Goal: Task Accomplishment & Management: Use online tool/utility

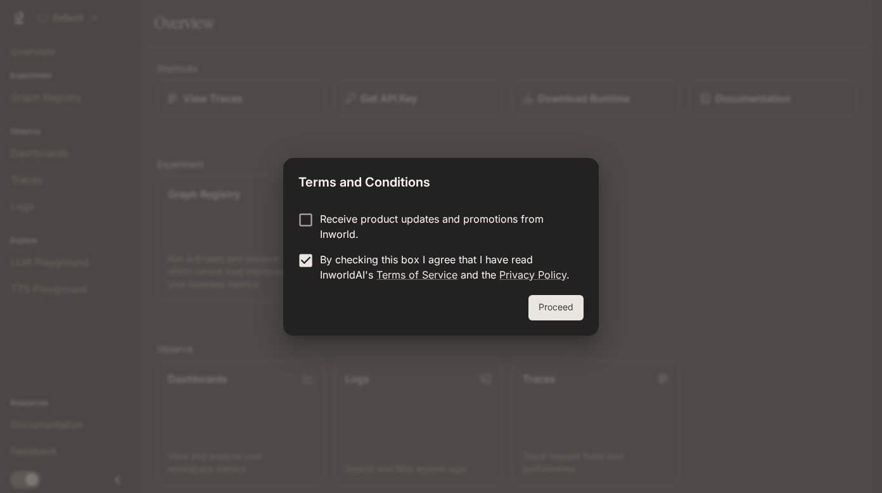
click at [567, 323] on div "Proceed" at bounding box center [441, 315] width 316 height 41
click at [561, 306] on button "Proceed" at bounding box center [556, 307] width 55 height 25
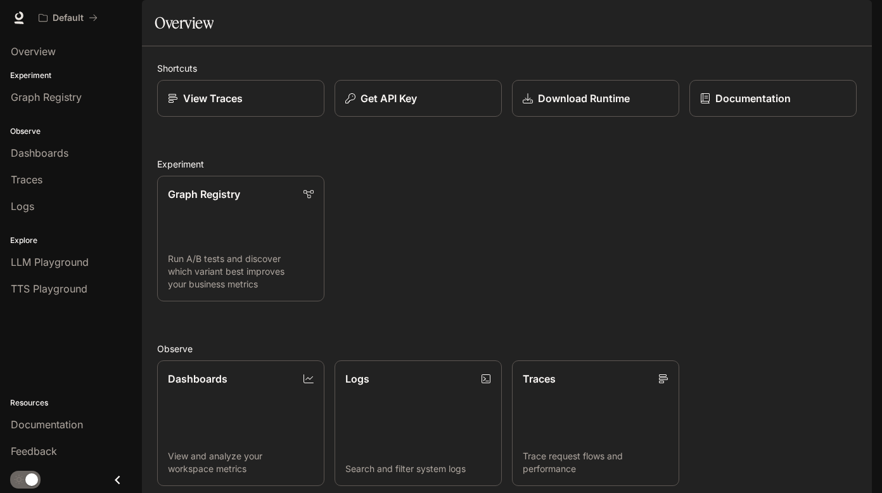
scroll to position [234, 0]
click at [67, 269] on span "LLM Playground" at bounding box center [50, 261] width 78 height 15
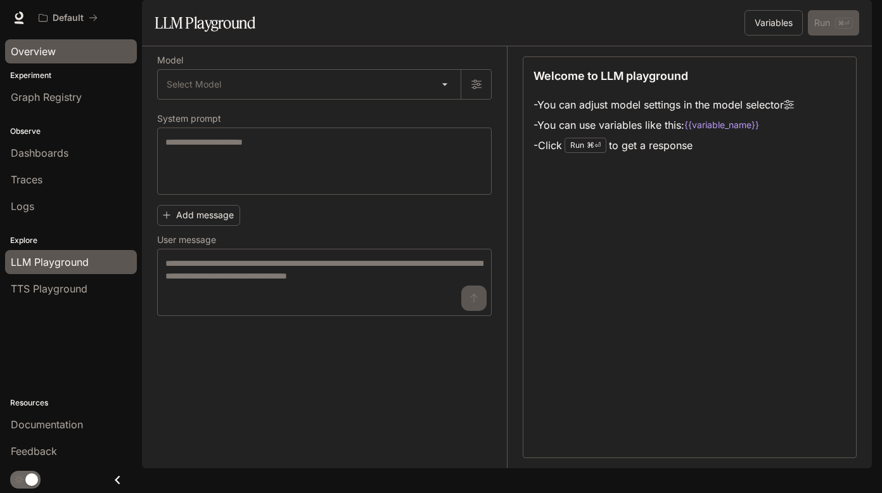
click at [56, 49] on div "Overview" at bounding box center [71, 51] width 120 height 15
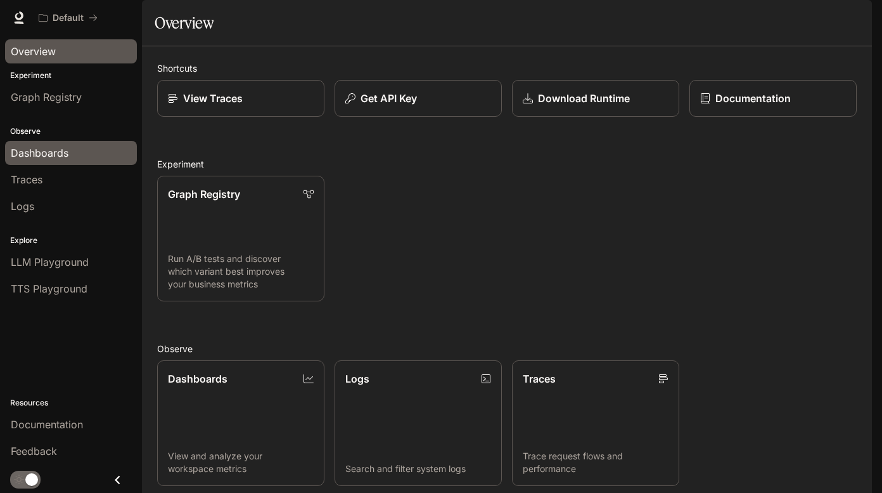
click at [53, 144] on link "Dashboards" at bounding box center [71, 153] width 132 height 24
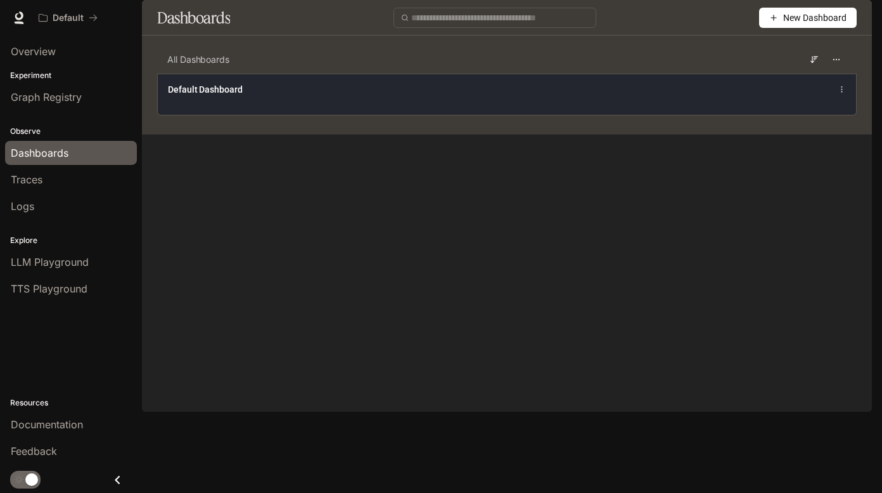
click at [217, 96] on span "Default Dashboard" at bounding box center [205, 89] width 75 height 13
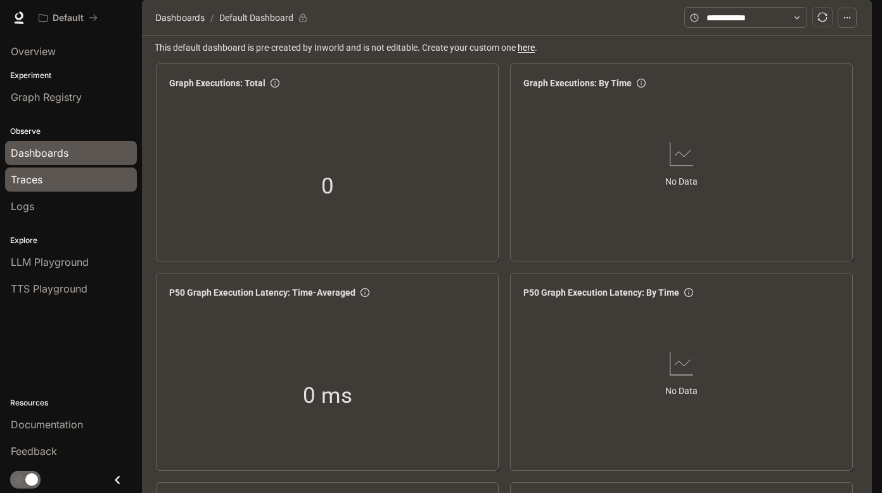
click at [63, 180] on div "Traces" at bounding box center [71, 179] width 120 height 15
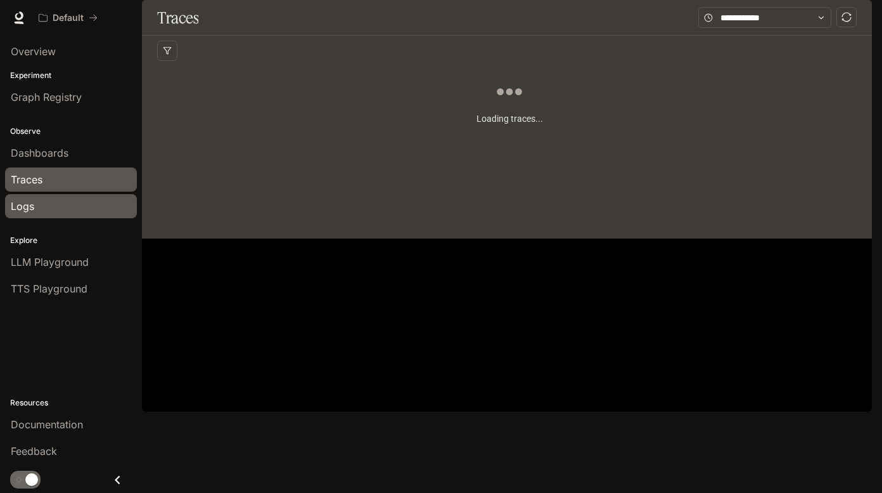
click at [58, 209] on div "Logs" at bounding box center [71, 205] width 120 height 15
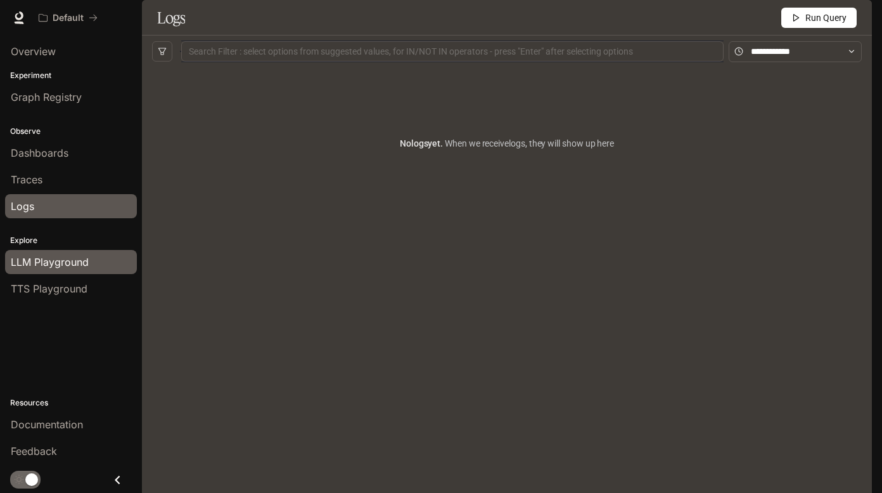
click at [68, 261] on span "LLM Playground" at bounding box center [50, 261] width 78 height 15
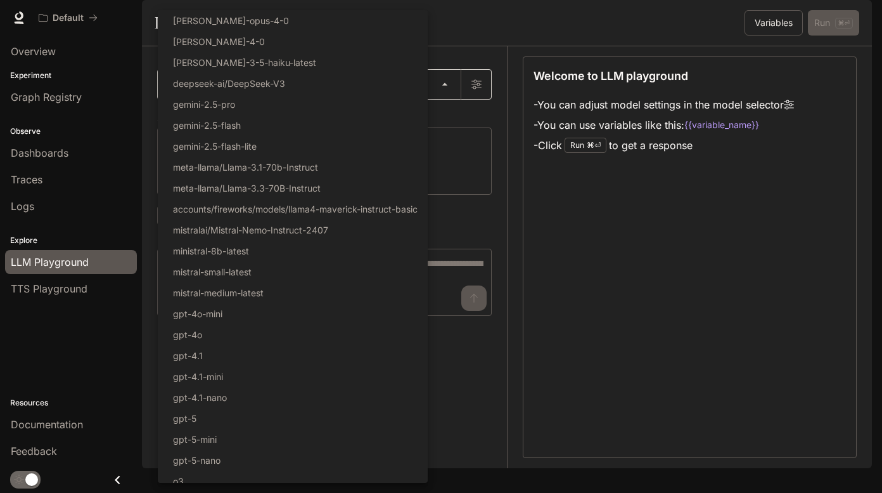
click at [441, 110] on body "Skip to main content Default Documentation Documentation Portal Overview Experi…" at bounding box center [441, 246] width 882 height 493
click at [480, 53] on div at bounding box center [441, 246] width 882 height 493
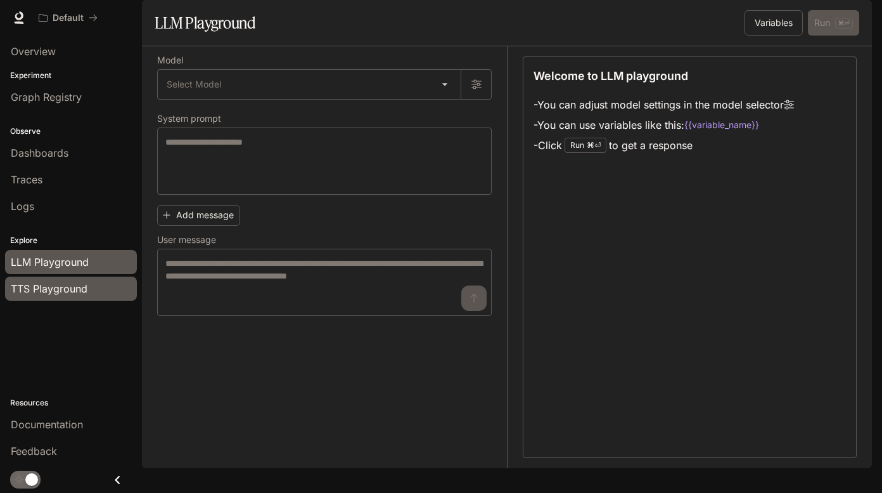
click at [74, 292] on span "TTS Playground" at bounding box center [49, 288] width 77 height 15
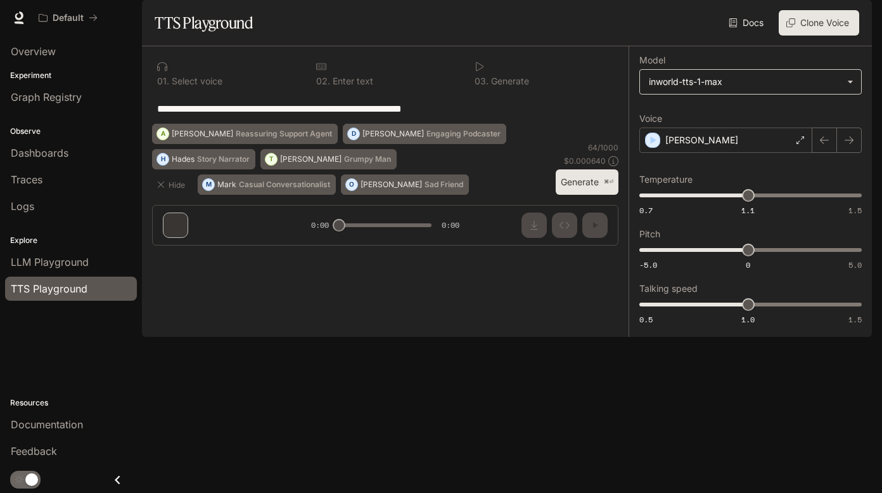
click at [763, 108] on body "**********" at bounding box center [441, 246] width 882 height 493
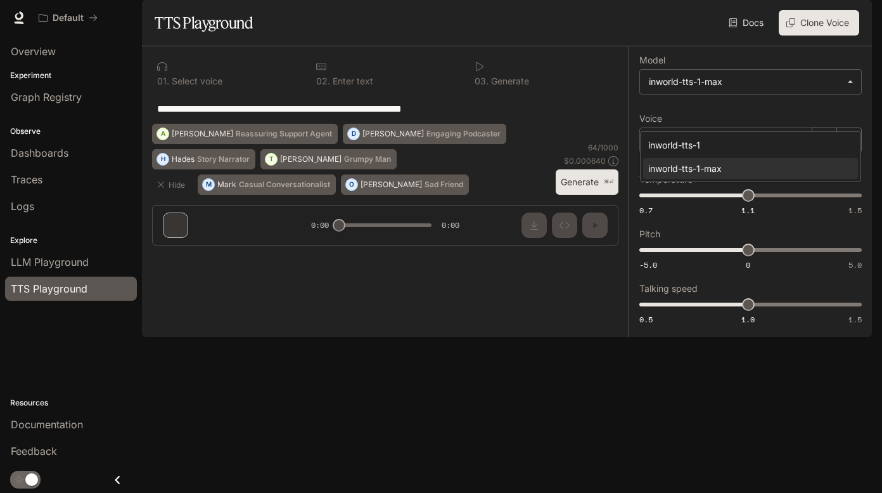
click at [610, 66] on div at bounding box center [441, 246] width 882 height 493
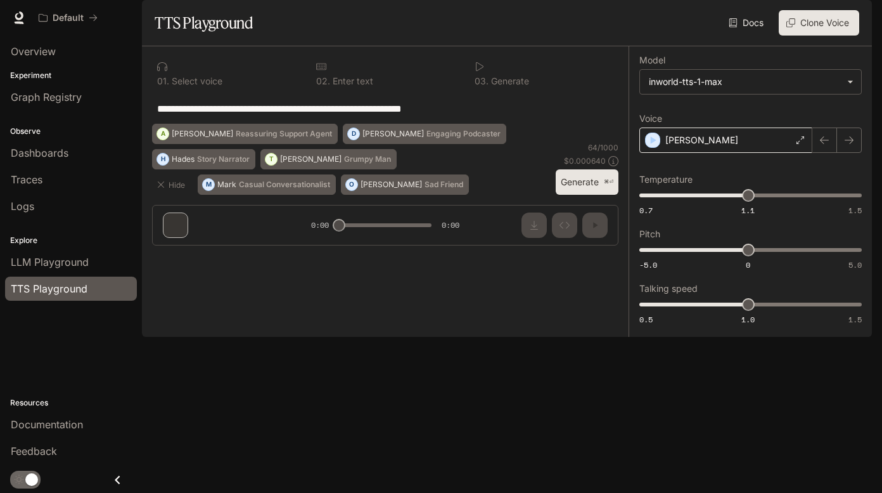
click at [721, 153] on div "[PERSON_NAME]" at bounding box center [726, 139] width 173 height 25
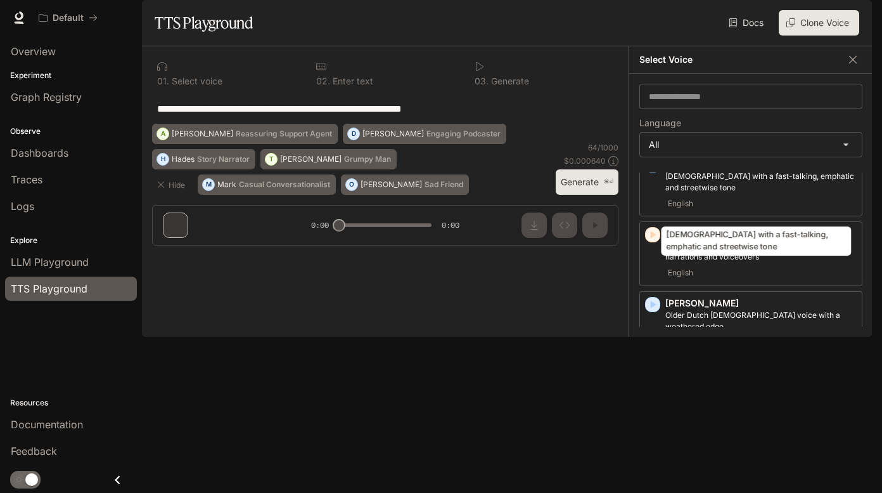
scroll to position [650, 0]
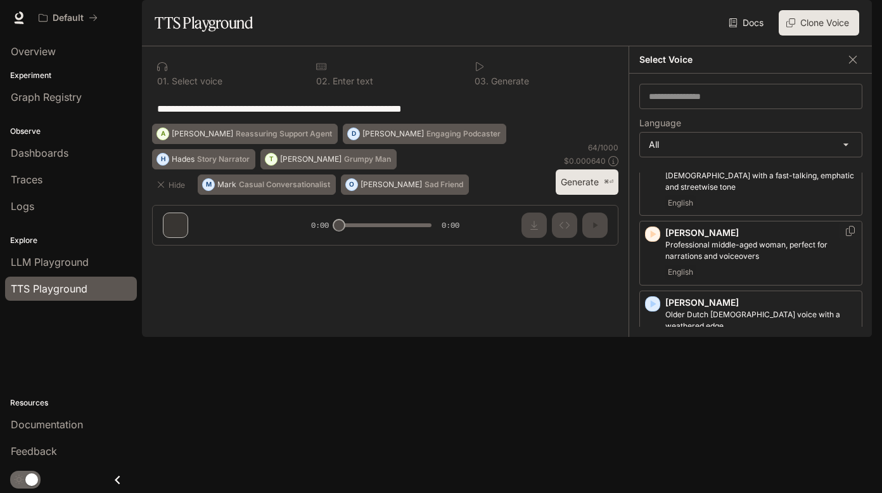
click at [755, 239] on p "[PERSON_NAME]" at bounding box center [761, 232] width 191 height 13
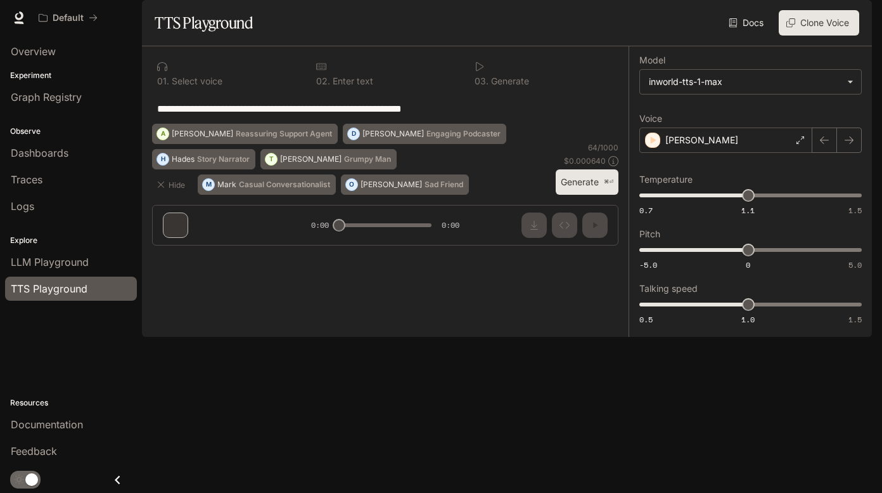
click at [584, 195] on button "Generate ⌘⏎" at bounding box center [587, 182] width 63 height 26
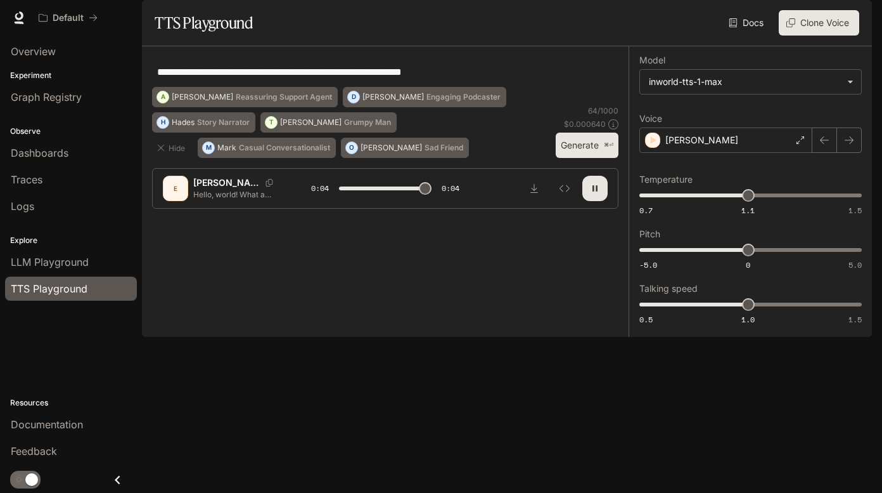
type input "*"
click at [832, 36] on button "Clone Voice" at bounding box center [819, 22] width 81 height 25
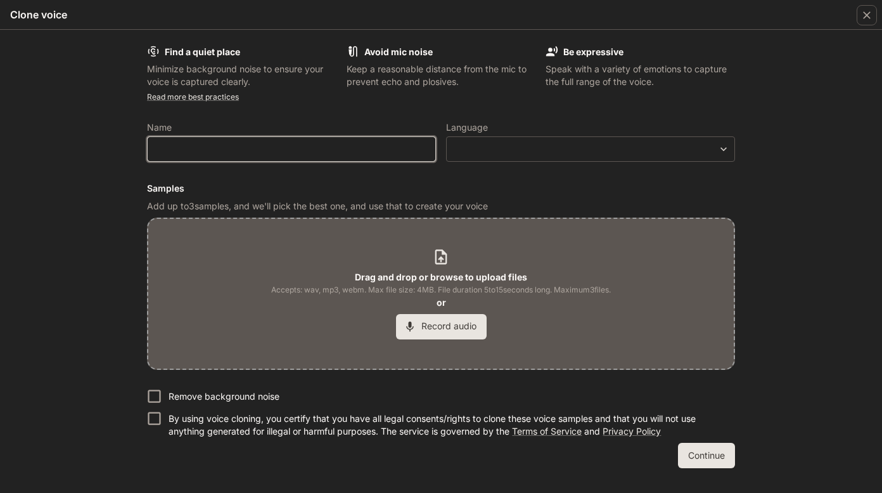
click at [346, 153] on input "text" at bounding box center [292, 149] width 288 height 13
type input "**********"
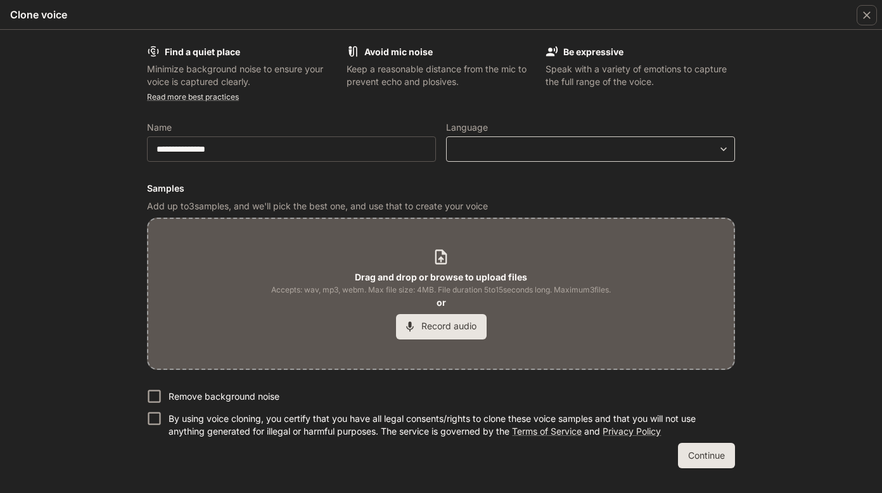
click at [661, 141] on div "​ ​" at bounding box center [590, 148] width 289 height 25
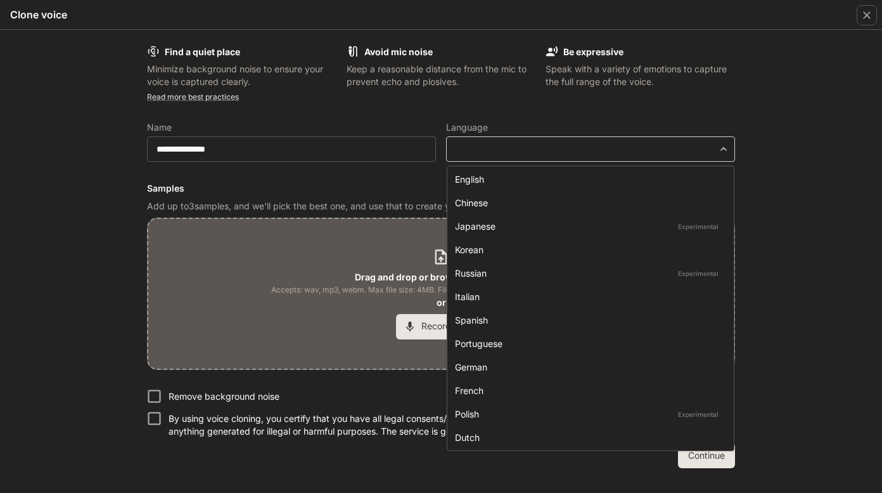
click at [725, 155] on body "**********" at bounding box center [441, 246] width 882 height 493
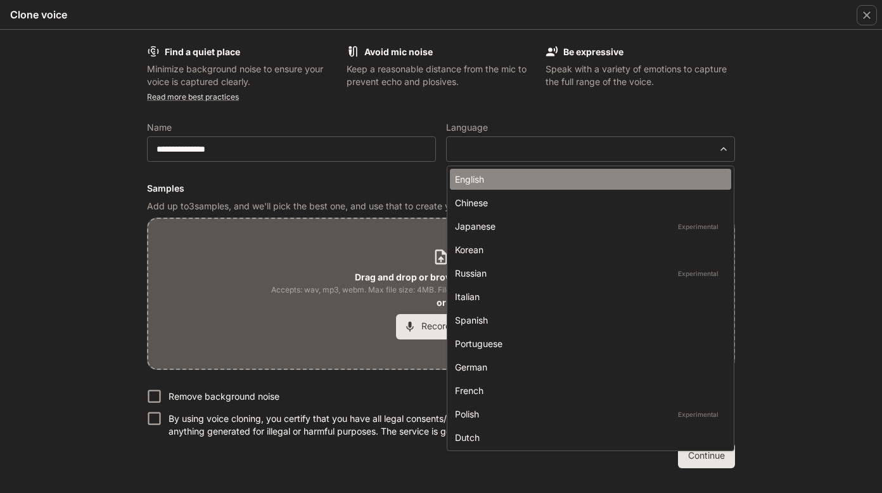
click at [693, 179] on div "English" at bounding box center [588, 178] width 266 height 13
type input "*****"
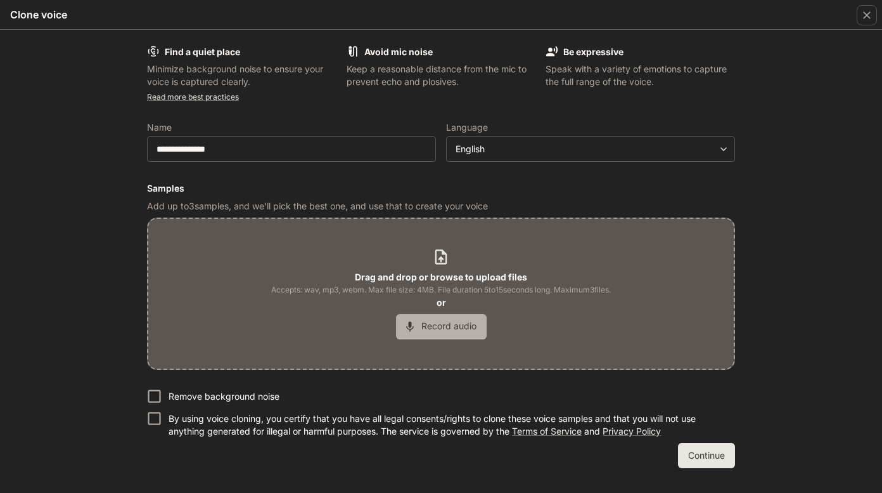
click at [445, 323] on button "Record audio" at bounding box center [441, 326] width 91 height 25
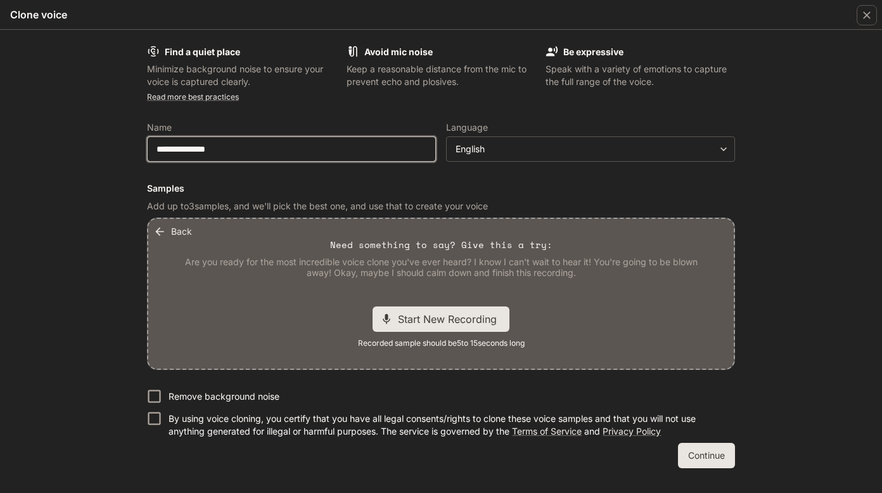
click at [160, 151] on input "**********" at bounding box center [292, 149] width 288 height 13
type input "**********"
click at [445, 319] on span "Start New Recording" at bounding box center [451, 318] width 107 height 15
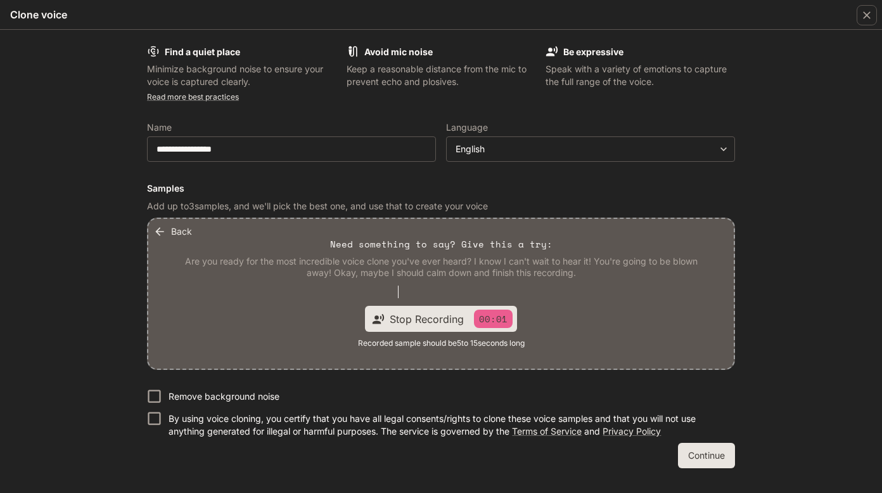
click at [408, 309] on div "Stop Recording 00:01" at bounding box center [451, 318] width 123 height 18
click at [462, 322] on span "Start New Recording" at bounding box center [451, 318] width 107 height 15
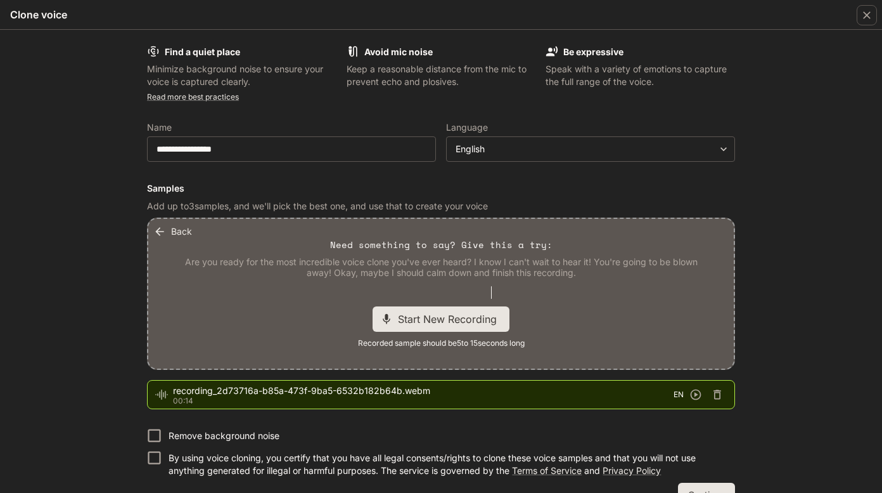
click at [469, 319] on span "Start New Recording" at bounding box center [451, 318] width 107 height 15
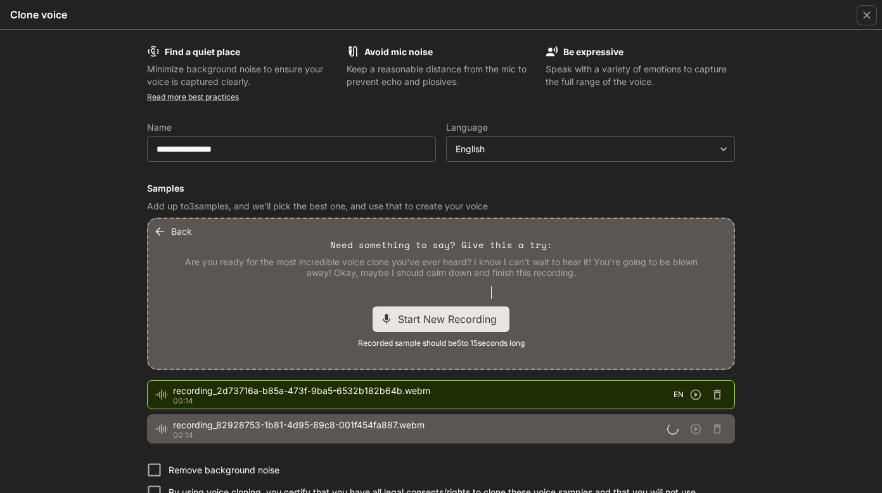
click at [469, 319] on span "Start New Recording" at bounding box center [451, 318] width 107 height 15
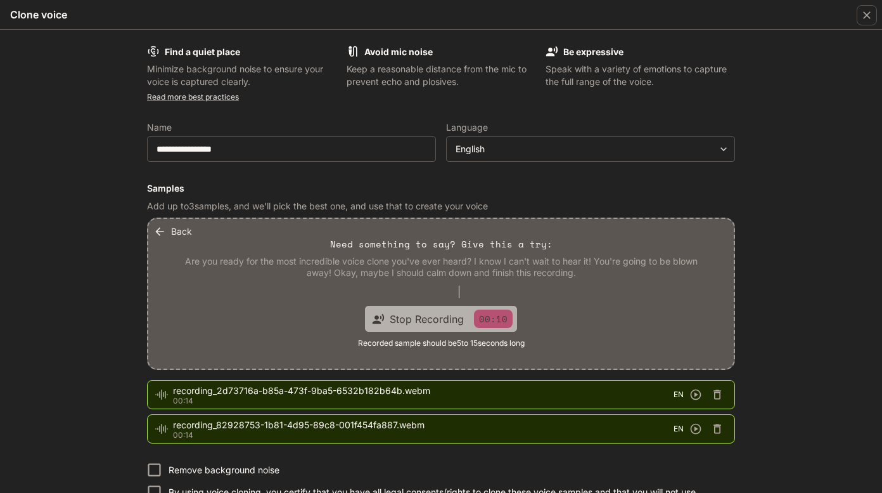
click at [448, 320] on span "Stop Recording" at bounding box center [427, 318] width 74 height 15
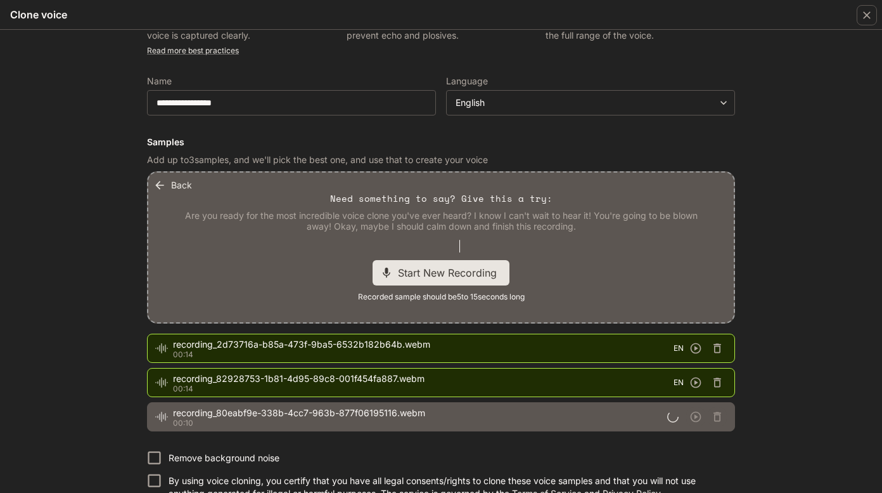
scroll to position [98, 0]
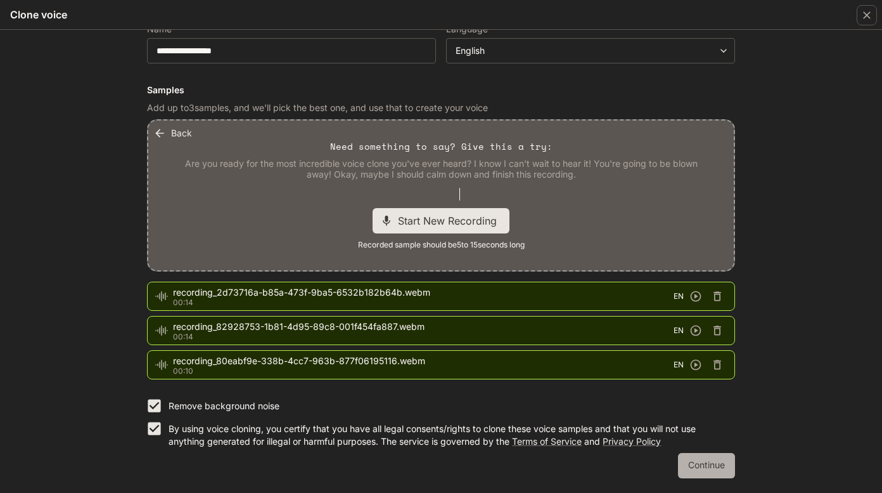
click at [700, 469] on button "Continue" at bounding box center [706, 465] width 57 height 25
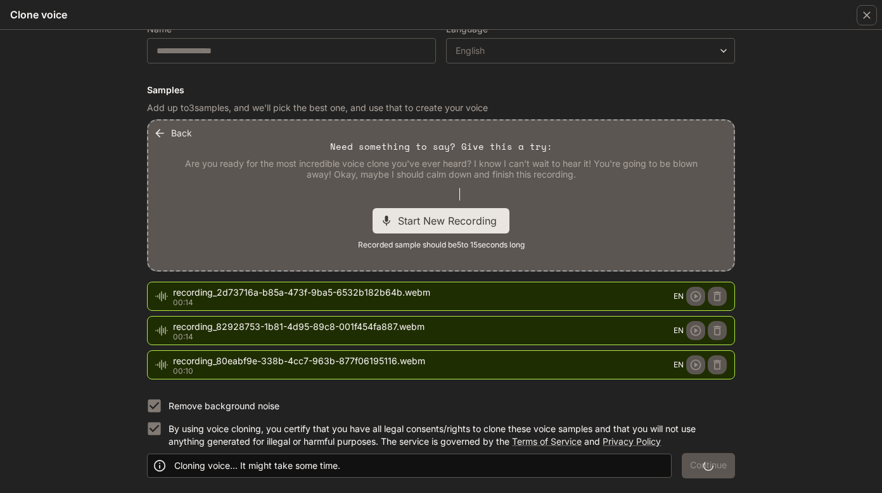
scroll to position [0, 0]
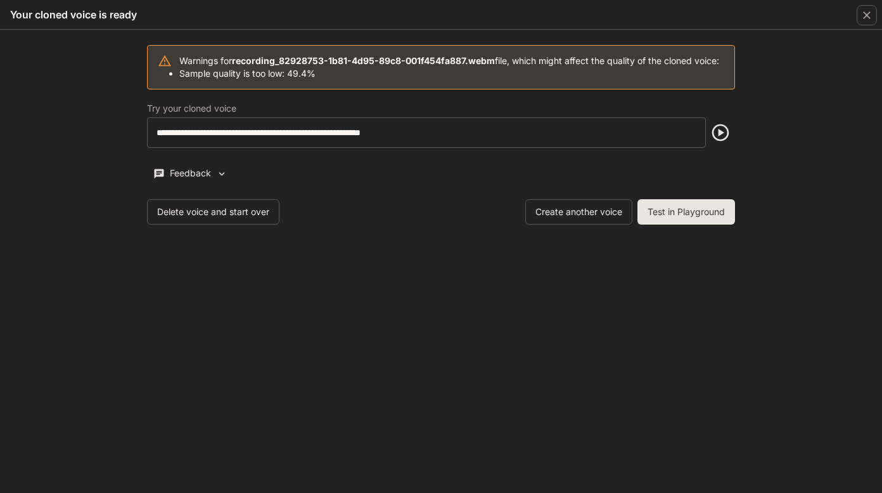
click at [725, 143] on icon "button" at bounding box center [721, 132] width 20 height 20
click at [721, 141] on icon "button" at bounding box center [720, 132] width 17 height 17
click at [680, 224] on button "Test in Playground" at bounding box center [687, 211] width 98 height 25
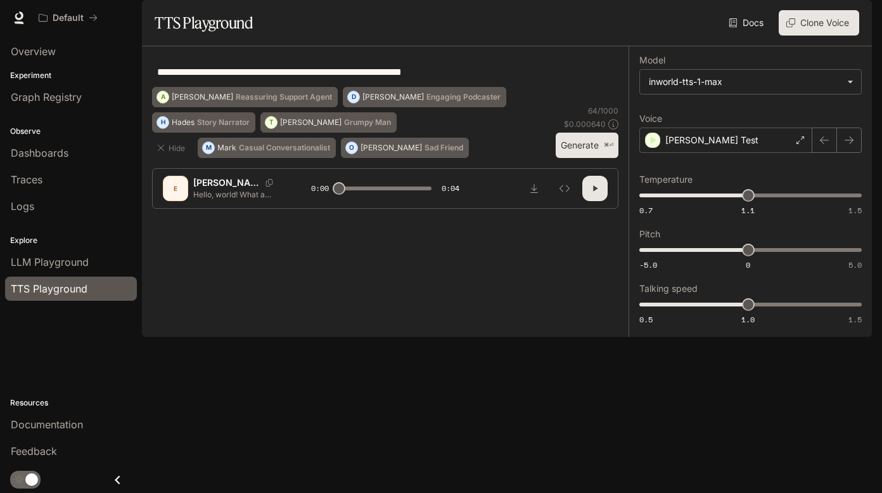
click at [813, 36] on button "Clone Voice" at bounding box center [819, 22] width 81 height 25
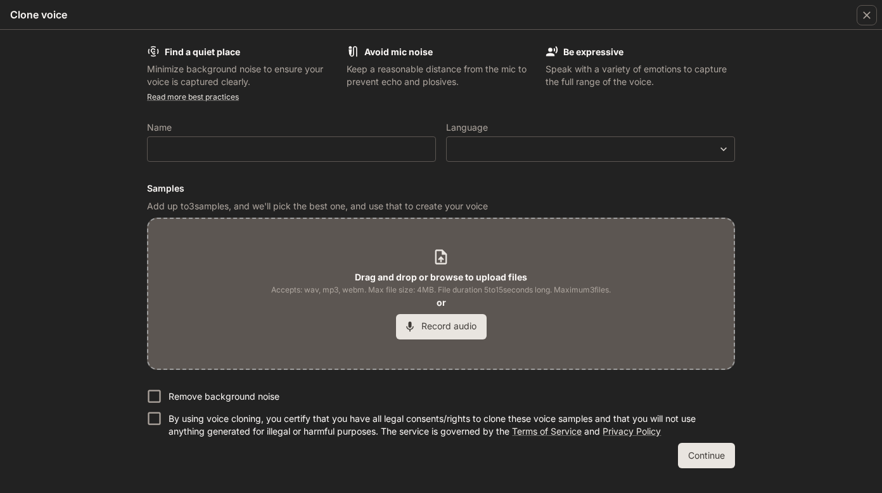
click at [72, 90] on div "Find a quiet place Minimize background noise to ensure your voice is captured c…" at bounding box center [441, 261] width 882 height 463
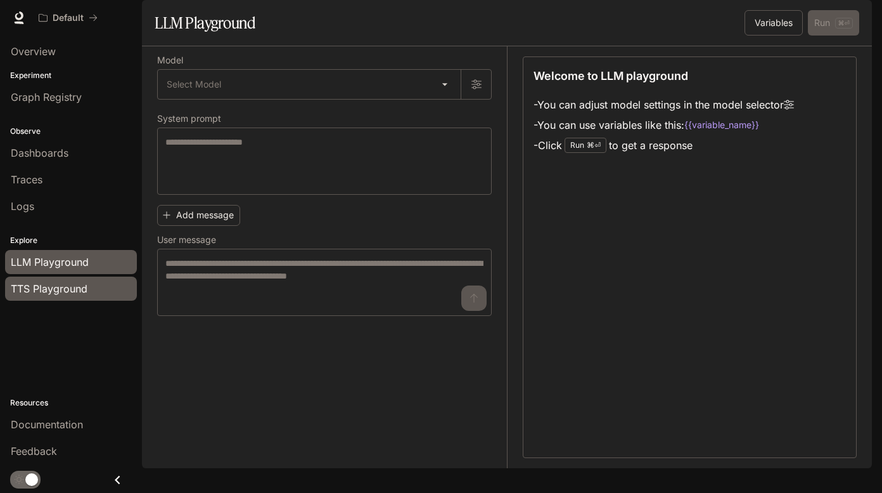
click at [93, 290] on div "TTS Playground" at bounding box center [71, 288] width 120 height 15
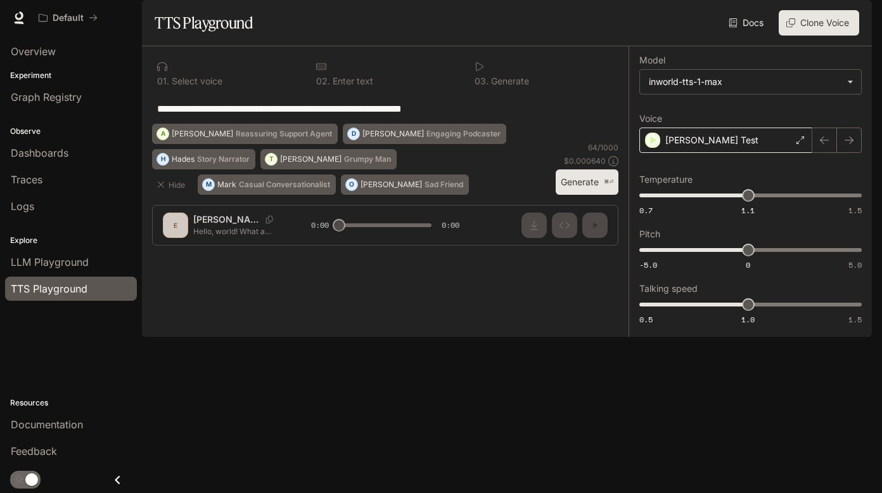
click at [740, 153] on div "Alice Nelson Test" at bounding box center [726, 139] width 173 height 25
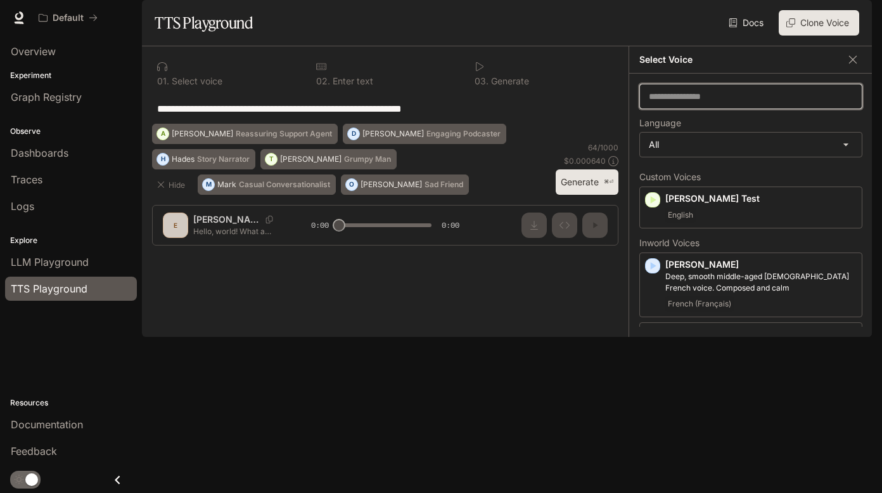
click at [699, 103] on input "text" at bounding box center [751, 96] width 222 height 13
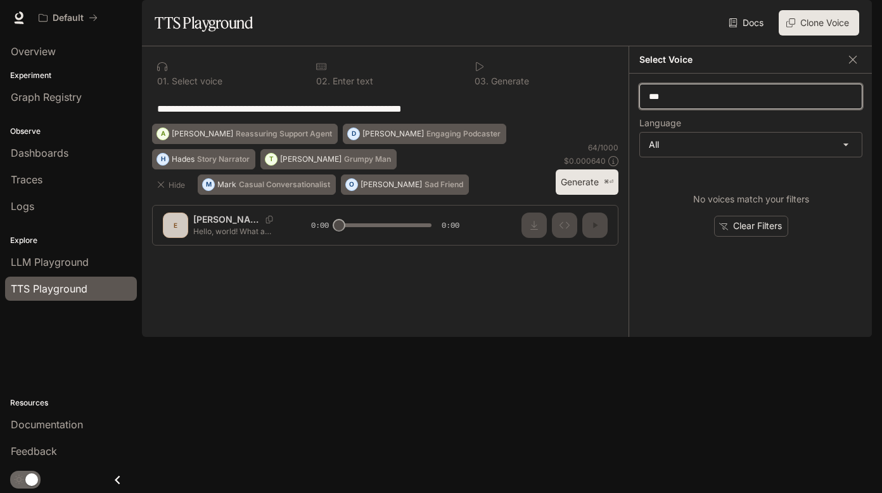
type input "***"
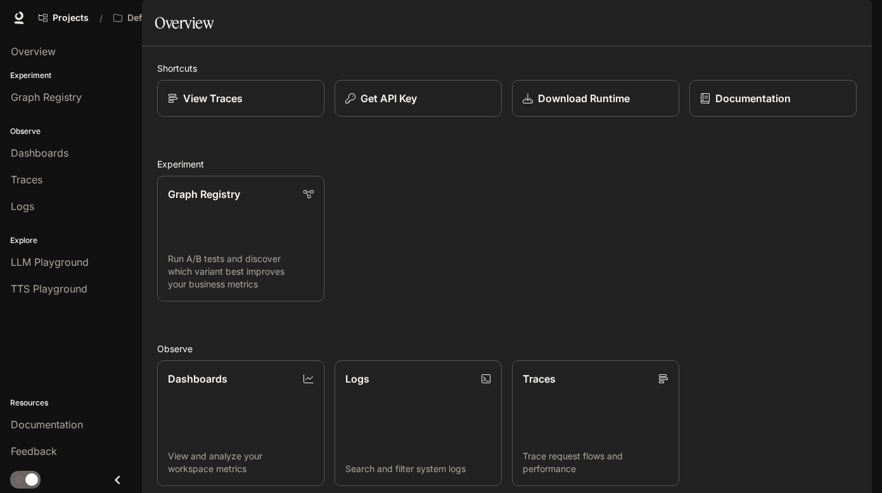
click at [455, 301] on div "Graph Registry Run A/B tests and discover which variant best improves your busi…" at bounding box center [502, 233] width 710 height 136
click at [79, 290] on span "TTS Playground" at bounding box center [49, 288] width 77 height 15
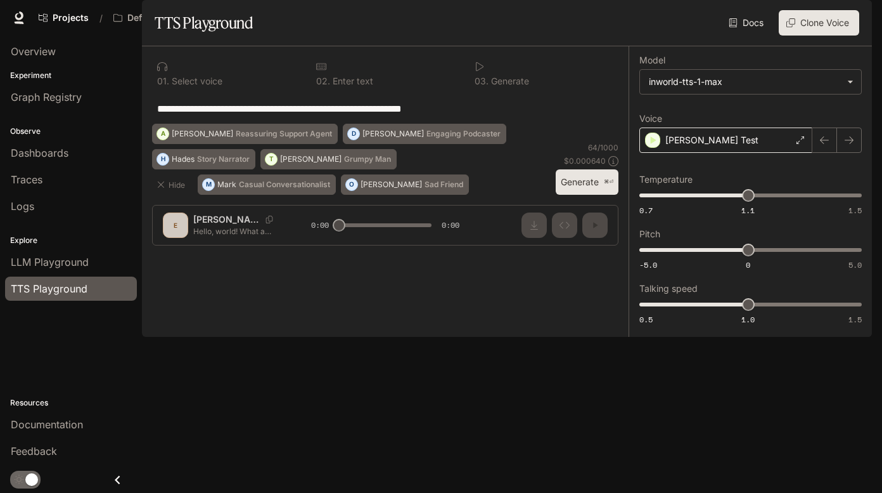
click at [701, 146] on p "Alice Nelson Test" at bounding box center [712, 140] width 93 height 13
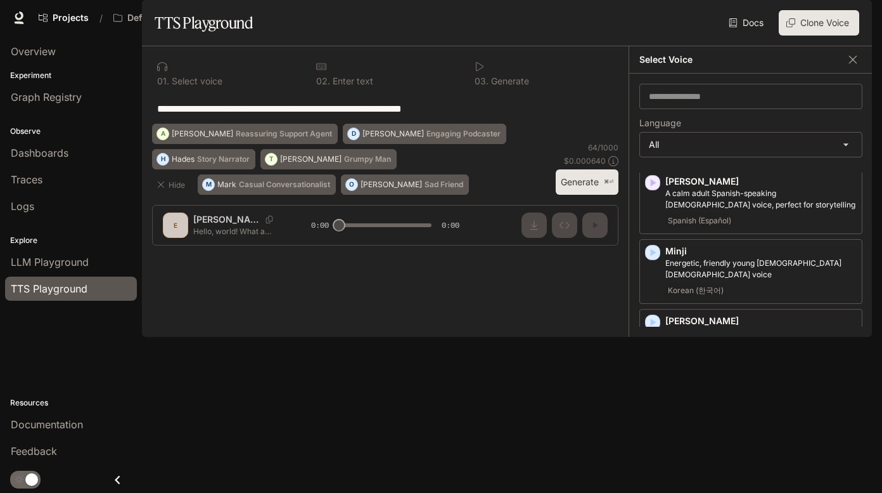
scroll to position [2133, 0]
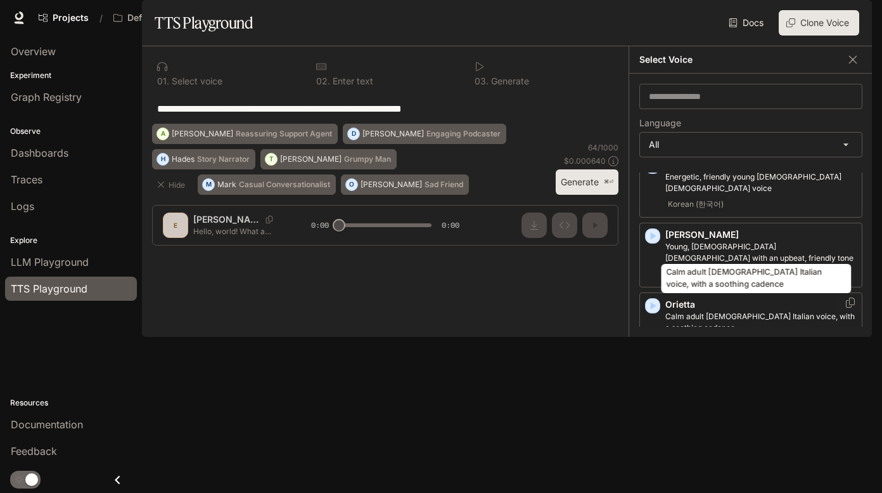
click at [717, 311] on p "Calm adult [DEMOGRAPHIC_DATA] Italian voice, with a soothing cadence" at bounding box center [761, 322] width 191 height 23
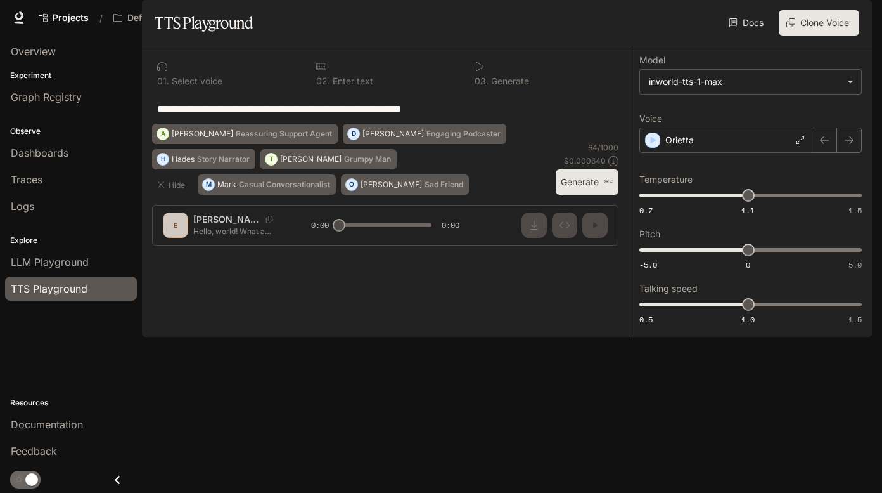
click at [593, 195] on button "Generate ⌘⏎" at bounding box center [587, 182] width 63 height 26
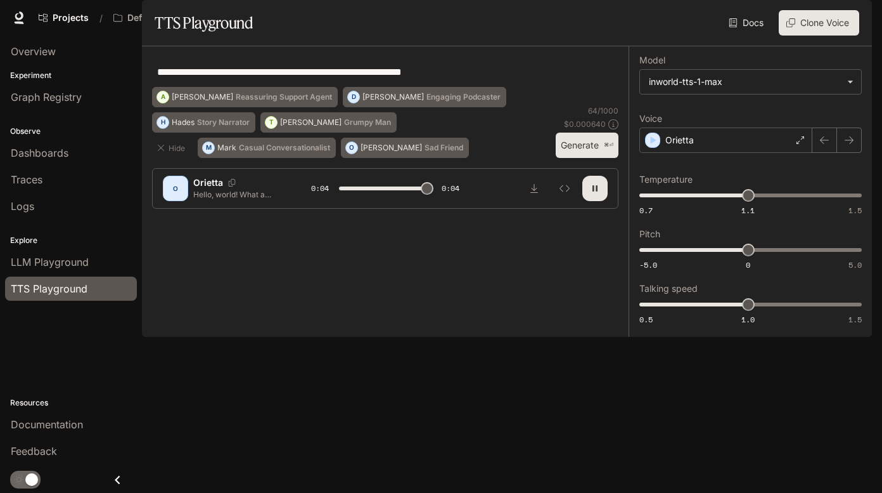
type input "*"
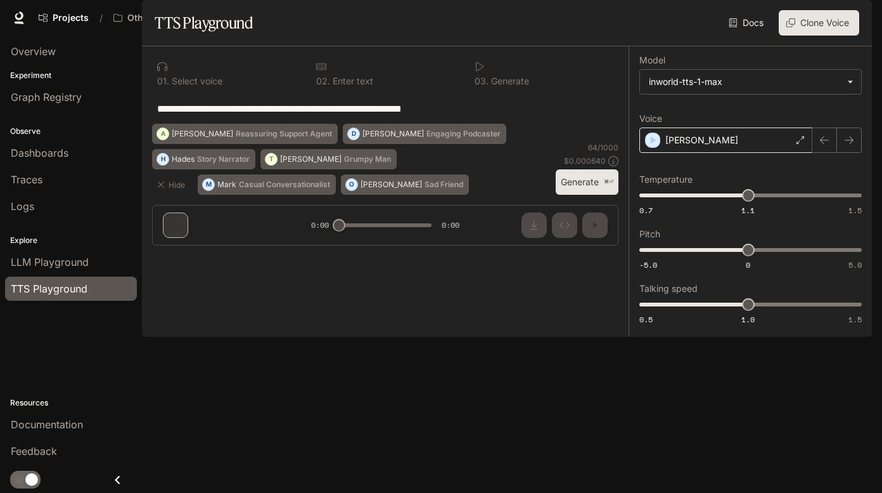
click at [714, 153] on div "[PERSON_NAME]" at bounding box center [726, 139] width 173 height 25
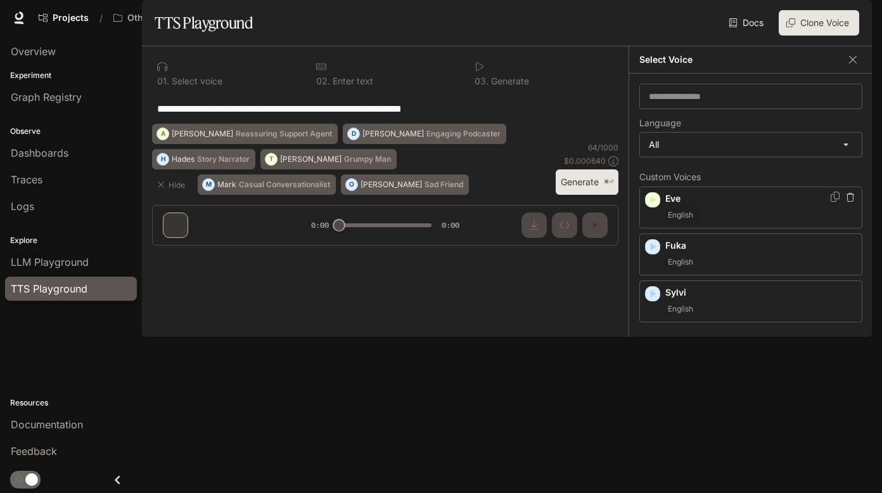
click at [724, 223] on div "English" at bounding box center [761, 214] width 191 height 15
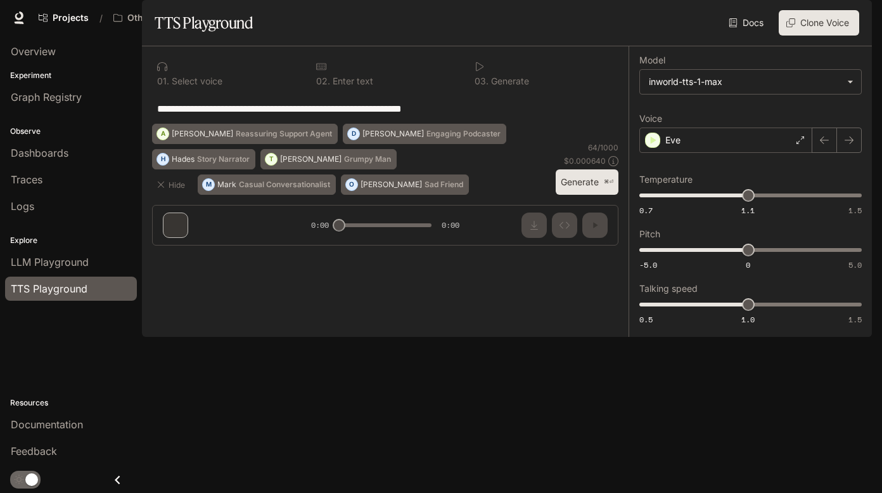
click at [808, 36] on button "Clone Voice" at bounding box center [819, 22] width 81 height 25
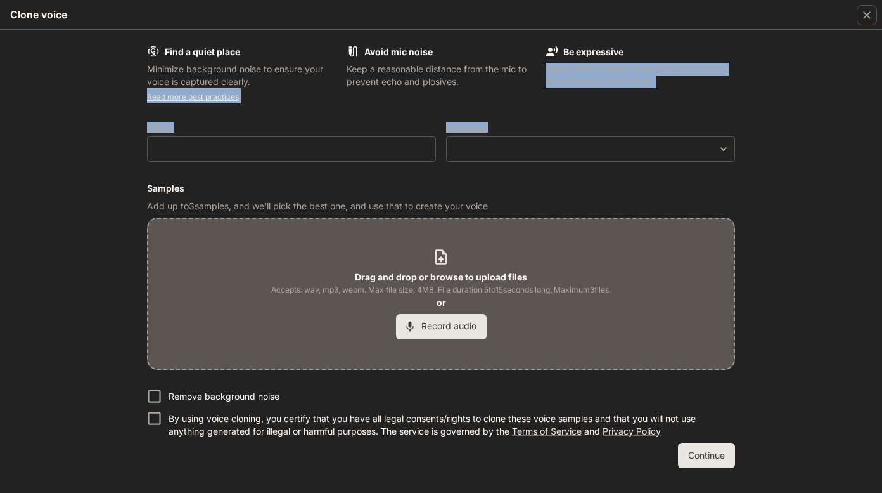
drag, startPoint x: 808, startPoint y: 53, endPoint x: 469, endPoint y: 131, distance: 348.6
click at [469, 128] on div "Find a quiet place Minimize background noise to ensure your voice is captured c…" at bounding box center [441, 261] width 882 height 463
click at [866, 21] on icon "button" at bounding box center [867, 15] width 13 height 13
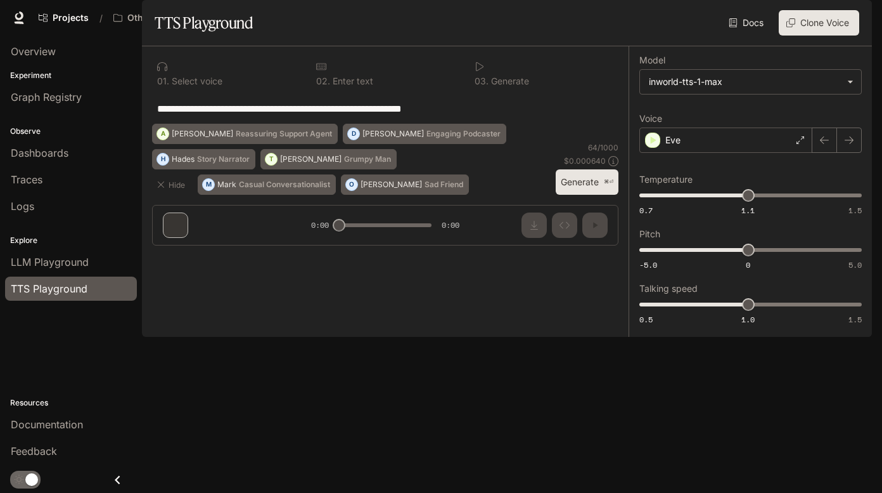
click at [580, 195] on button "Generate ⌘⏎" at bounding box center [587, 182] width 63 height 26
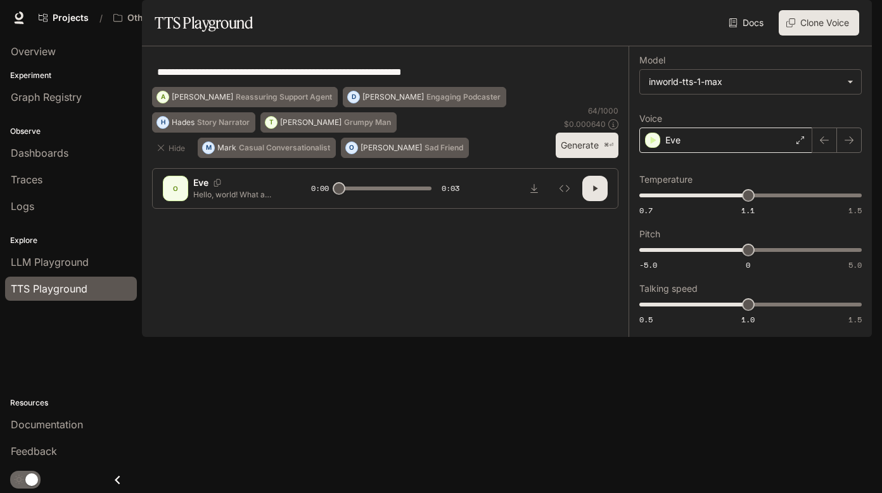
click at [705, 153] on div "Eve" at bounding box center [726, 139] width 173 height 25
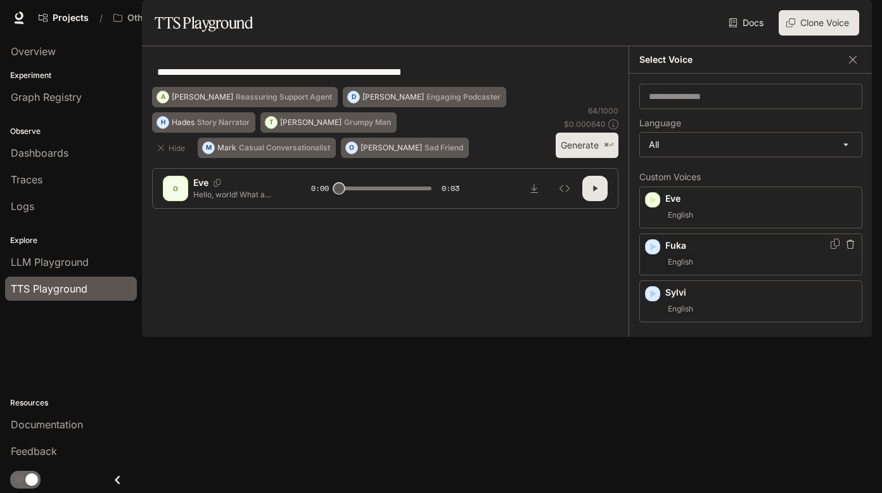
click at [732, 269] on div "English" at bounding box center [761, 261] width 191 height 15
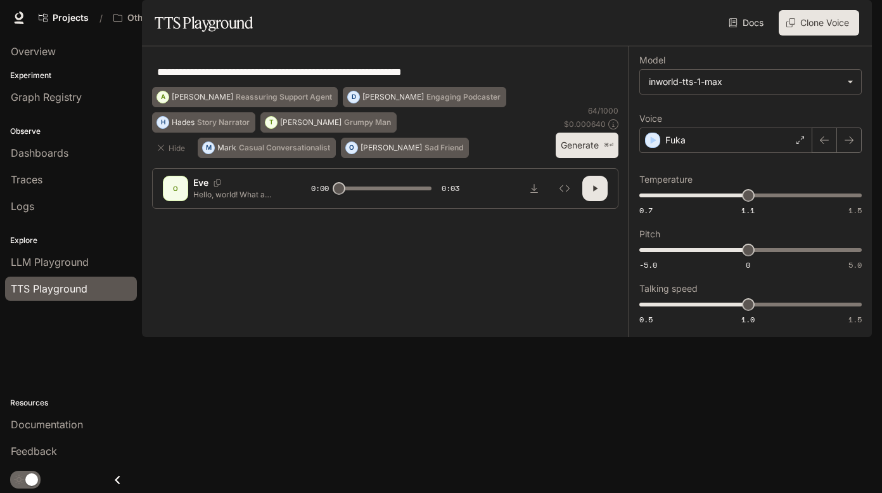
click at [593, 193] on icon "button" at bounding box center [595, 188] width 10 height 10
click at [716, 153] on div "Fuka" at bounding box center [726, 139] width 173 height 25
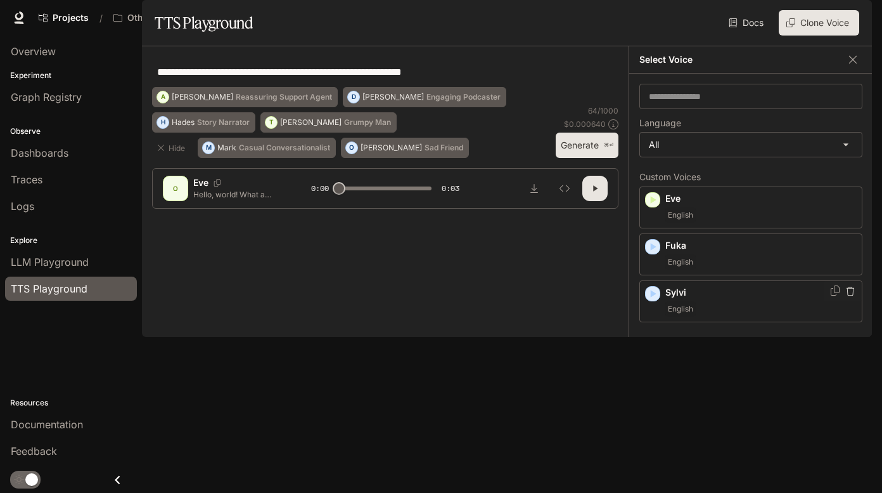
click at [727, 316] on div "English" at bounding box center [761, 308] width 191 height 15
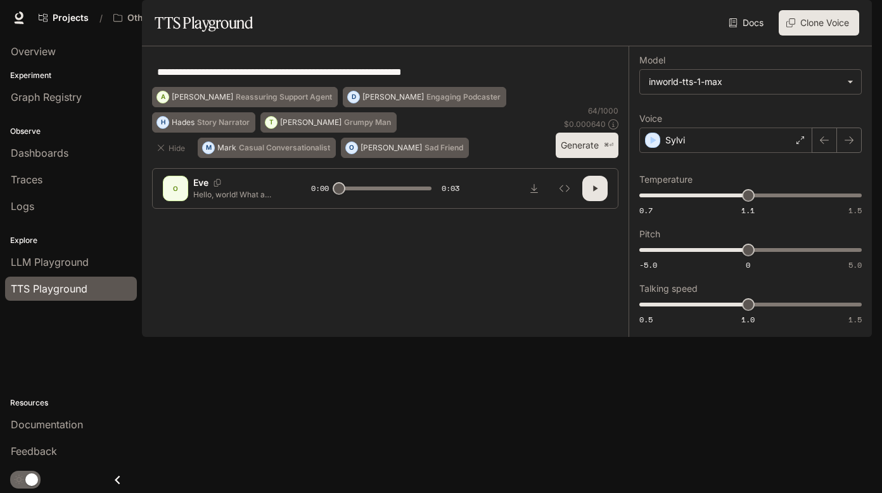
click at [598, 193] on icon "button" at bounding box center [595, 188] width 10 height 10
type input "*"
click at [576, 158] on button "Generate ⌘⏎" at bounding box center [587, 146] width 63 height 26
click at [706, 153] on div "Sylvi" at bounding box center [726, 139] width 173 height 25
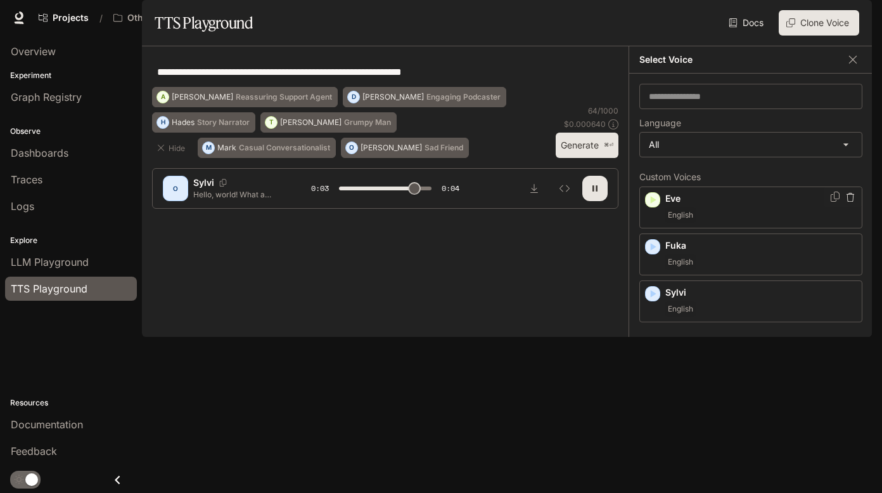
click at [707, 205] on p "Eve" at bounding box center [761, 198] width 191 height 13
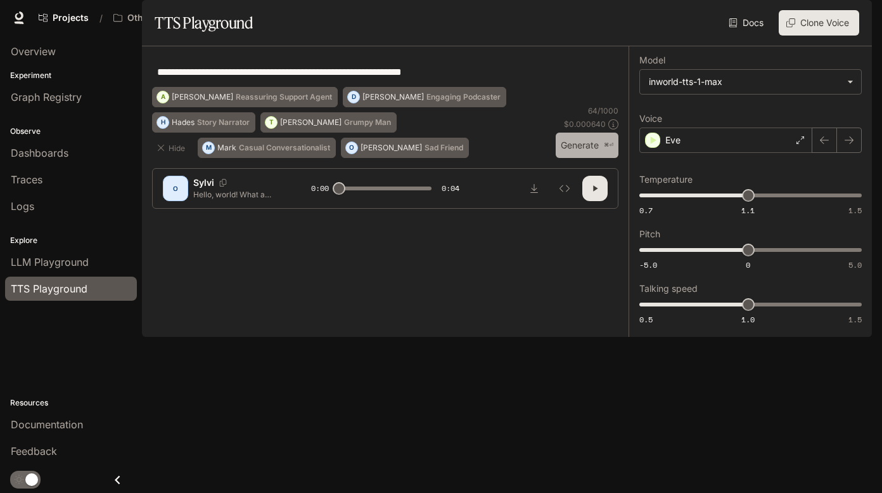
click at [580, 158] on button "Generate ⌘⏎" at bounding box center [587, 146] width 63 height 26
click at [730, 153] on div "Eve" at bounding box center [726, 139] width 173 height 25
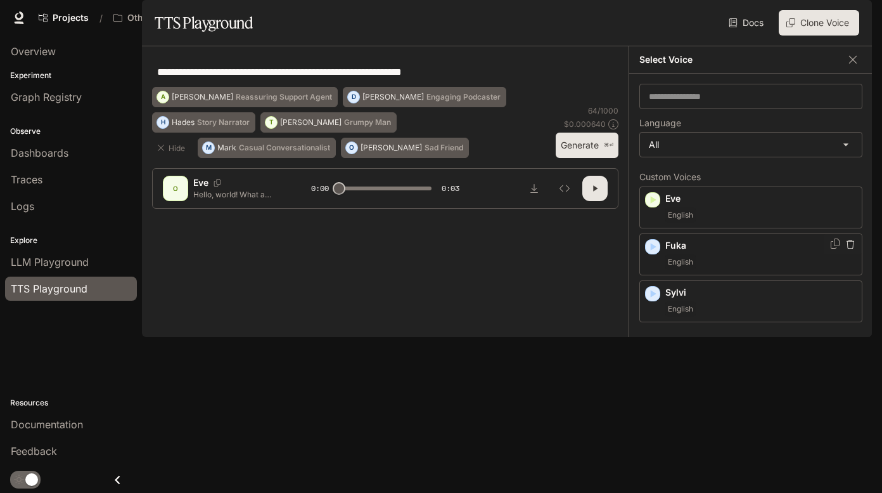
click at [718, 252] on p "Fuka" at bounding box center [761, 245] width 191 height 13
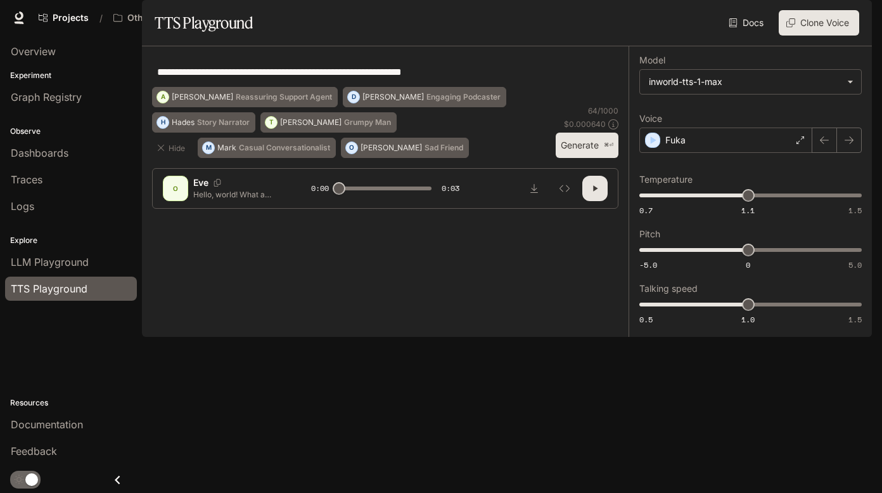
click at [597, 193] on icon "button" at bounding box center [595, 188] width 10 height 10
click at [594, 158] on button "Generate ⌘⏎" at bounding box center [587, 146] width 63 height 26
click at [730, 153] on div "Fuka" at bounding box center [726, 139] width 173 height 25
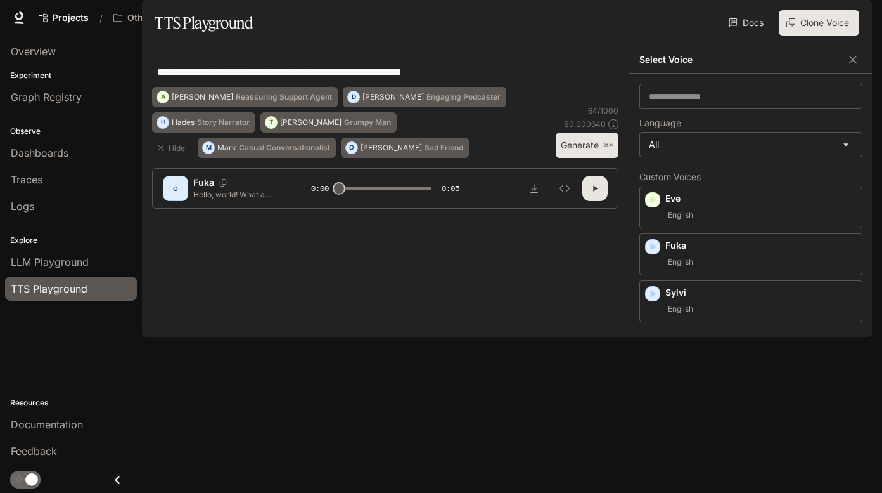
click at [728, 363] on div "English" at bounding box center [761, 355] width 191 height 15
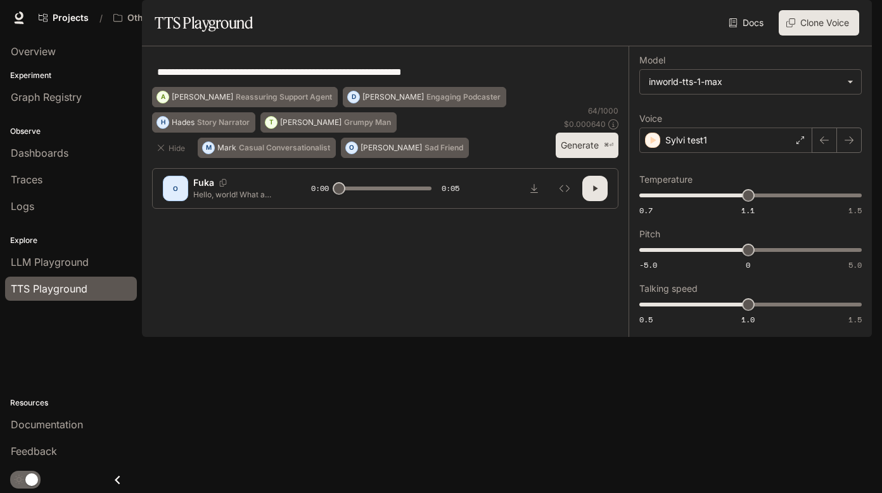
click at [588, 158] on button "Generate ⌘⏎" at bounding box center [587, 146] width 63 height 26
click at [706, 146] on p "Sylvi test1" at bounding box center [687, 140] width 42 height 13
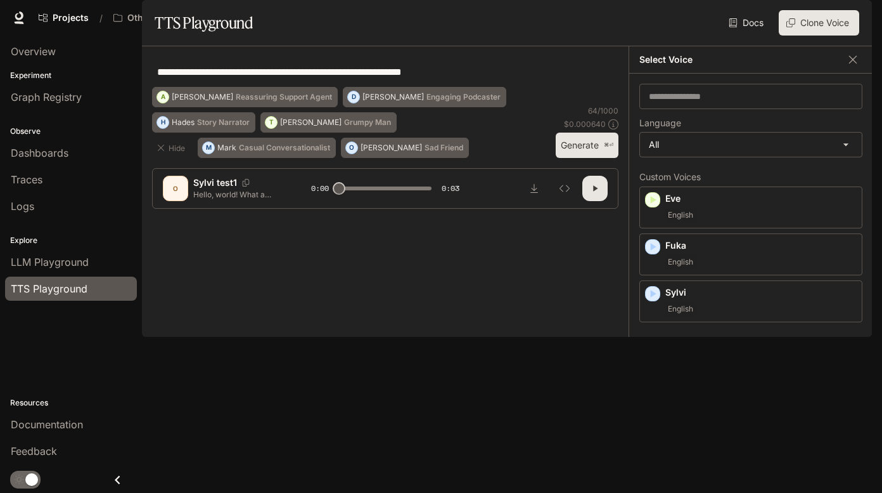
click at [724, 392] on p "Sylvi test2" at bounding box center [761, 386] width 191 height 13
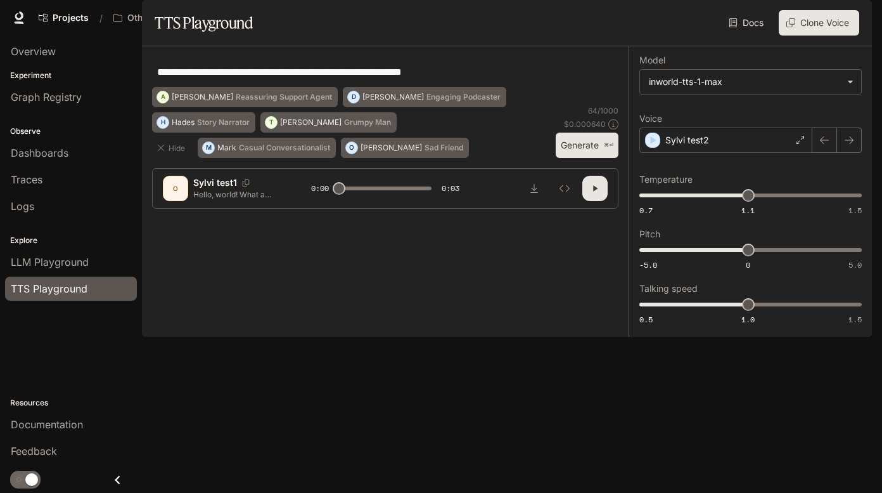
click at [600, 158] on button "Generate ⌘⏎" at bounding box center [587, 146] width 63 height 26
type input "*"
